Goal: Information Seeking & Learning: Learn about a topic

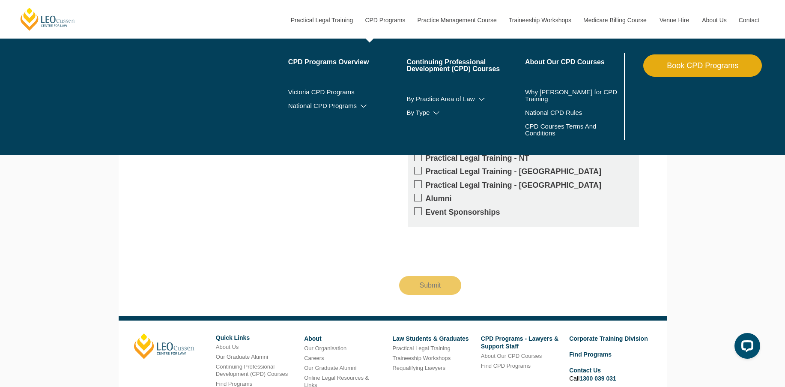
scroll to position [2104, 0]
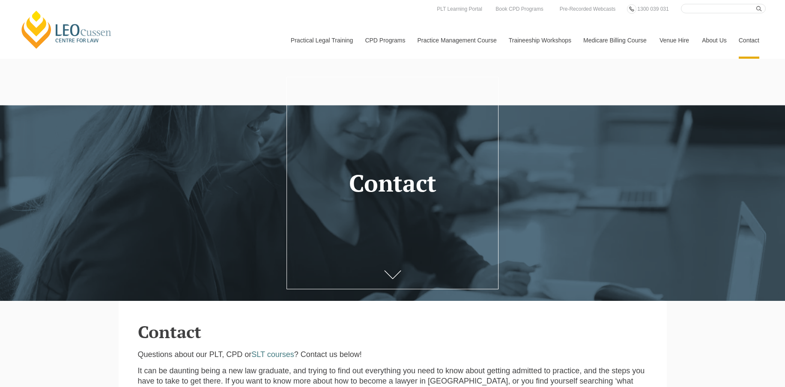
select select "Online Store and Publications"
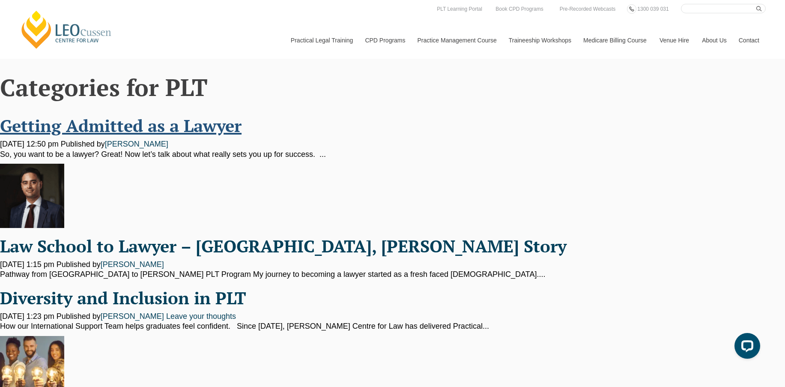
click at [183, 122] on link "Getting Admitted as a Lawyer" at bounding box center [120, 125] width 241 height 23
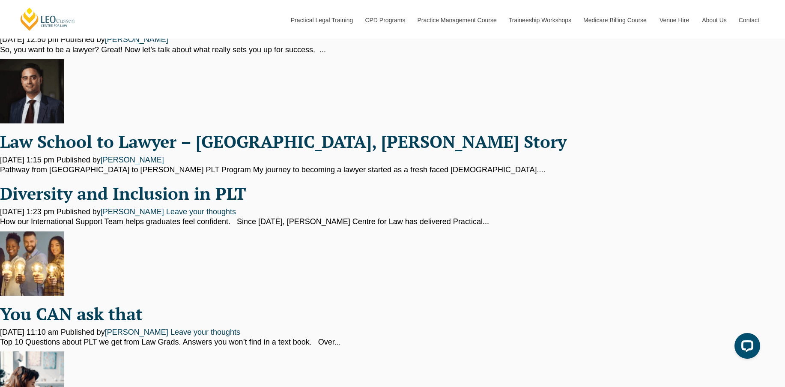
scroll to position [79, 0]
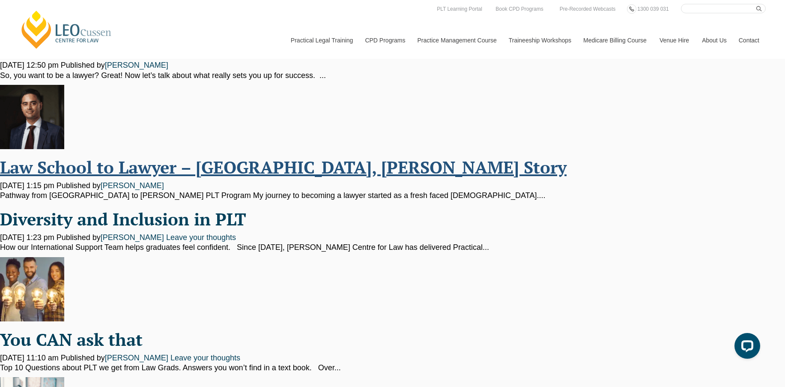
click at [123, 168] on link "Law School to Lawyer – [GEOGRAPHIC_DATA], [PERSON_NAME] Story" at bounding box center [283, 166] width 566 height 23
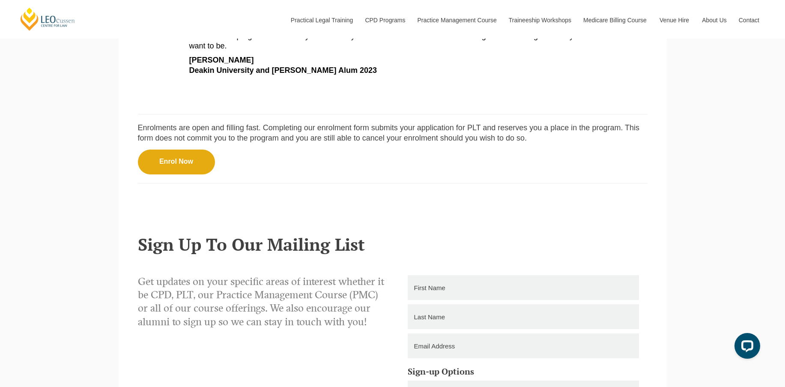
scroll to position [635, 0]
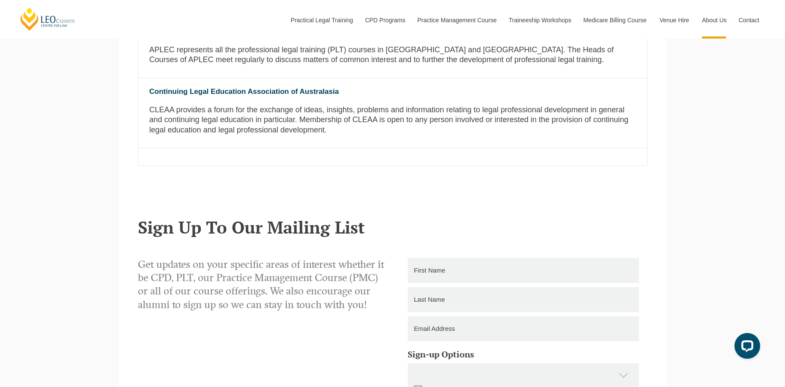
scroll to position [1243, 0]
